Goal: Transaction & Acquisition: Purchase product/service

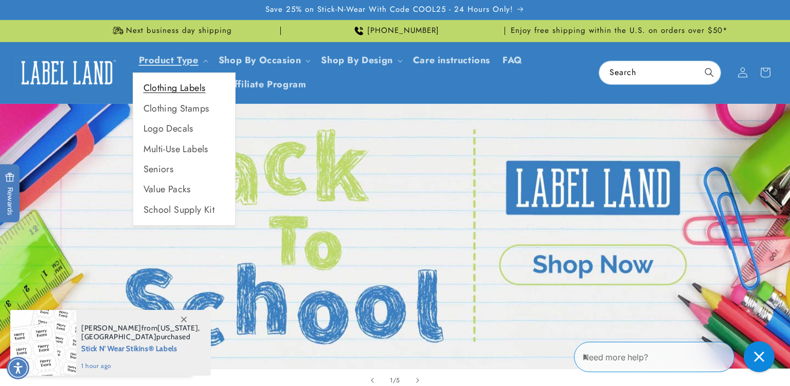
click at [194, 92] on link "Clothing Labels" at bounding box center [184, 88] width 102 height 20
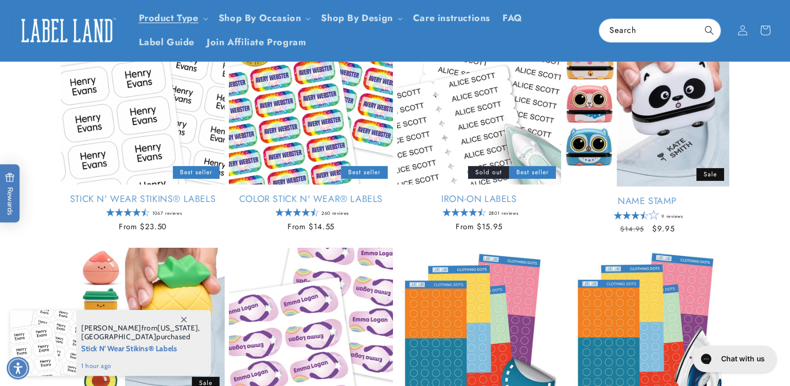
scroll to position [162, 0]
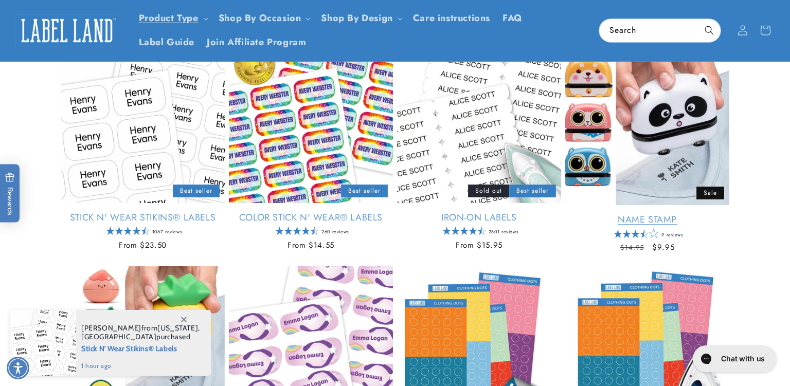
click at [657, 221] on link "Name Stamp" at bounding box center [647, 220] width 164 height 12
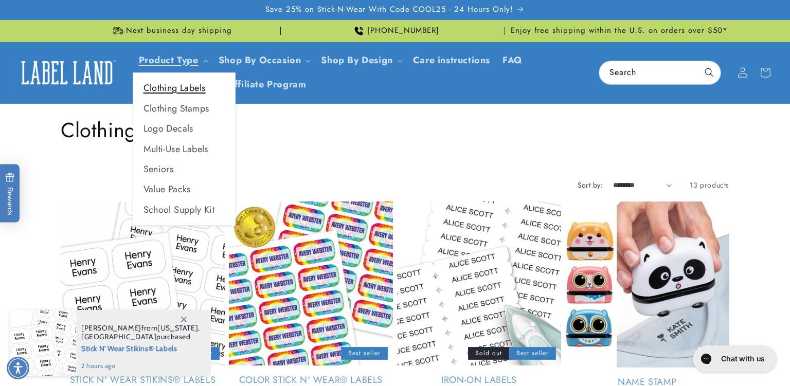
click at [190, 90] on link "Clothing Labels" at bounding box center [184, 88] width 102 height 20
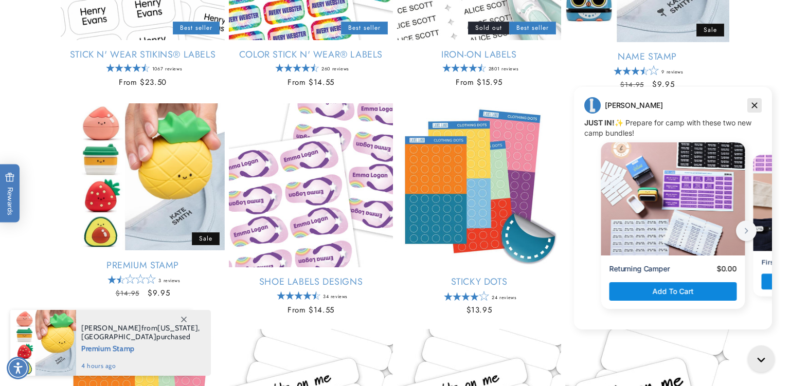
click at [754, 107] on icon "Dismiss campaign" at bounding box center [754, 105] width 10 height 12
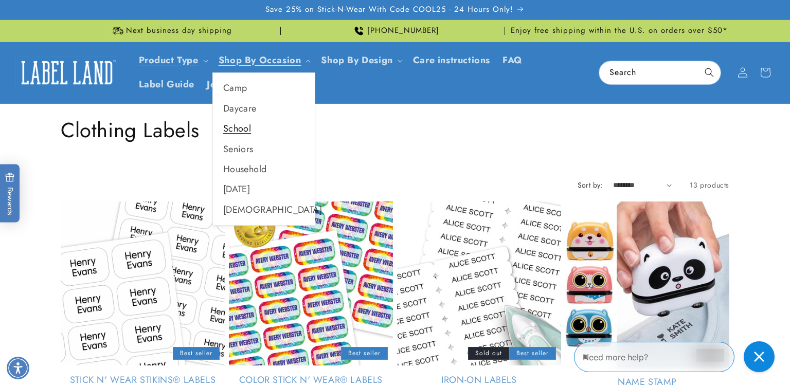
click at [232, 127] on link "School" at bounding box center [264, 129] width 102 height 20
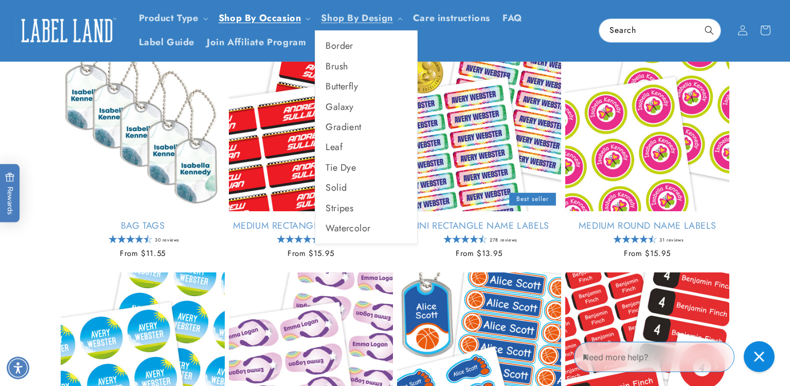
scroll to position [597, 0]
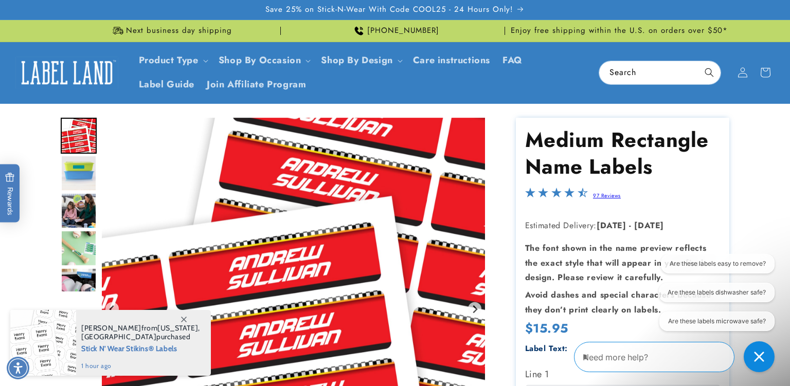
click at [79, 251] on img "Go to slide 4" at bounding box center [79, 248] width 36 height 36
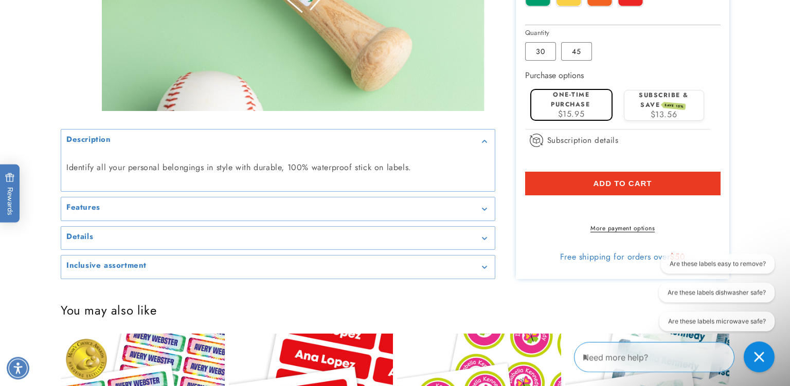
scroll to position [760, 0]
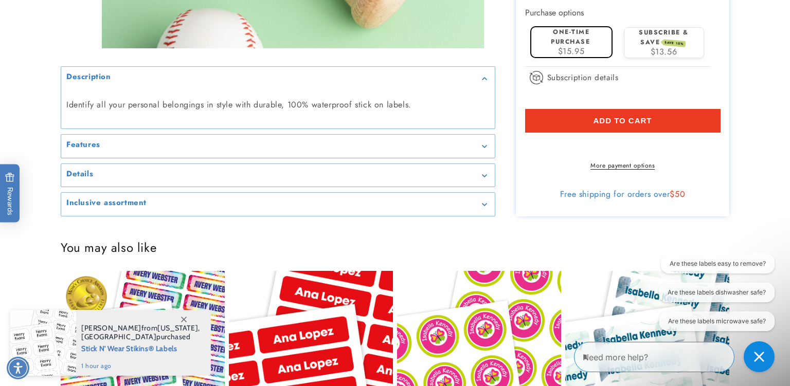
click at [463, 151] on div "Features" at bounding box center [277, 147] width 423 height 8
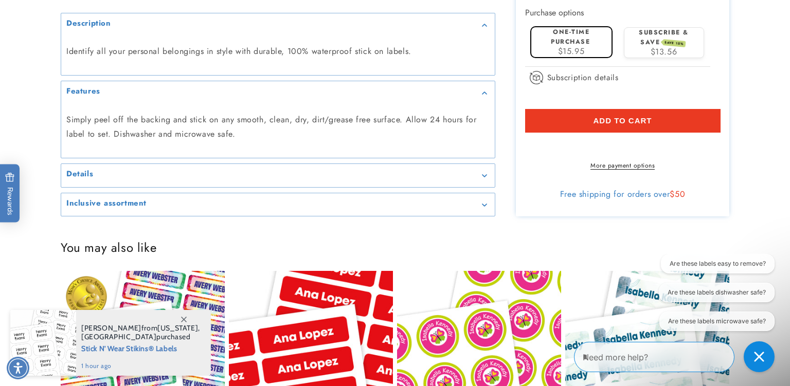
click at [462, 135] on p "Simply peel off the backing and stick on any smooth, clean, dry, dirt/grease fr…" at bounding box center [277, 127] width 423 height 30
